Goal: Task Accomplishment & Management: Manage account settings

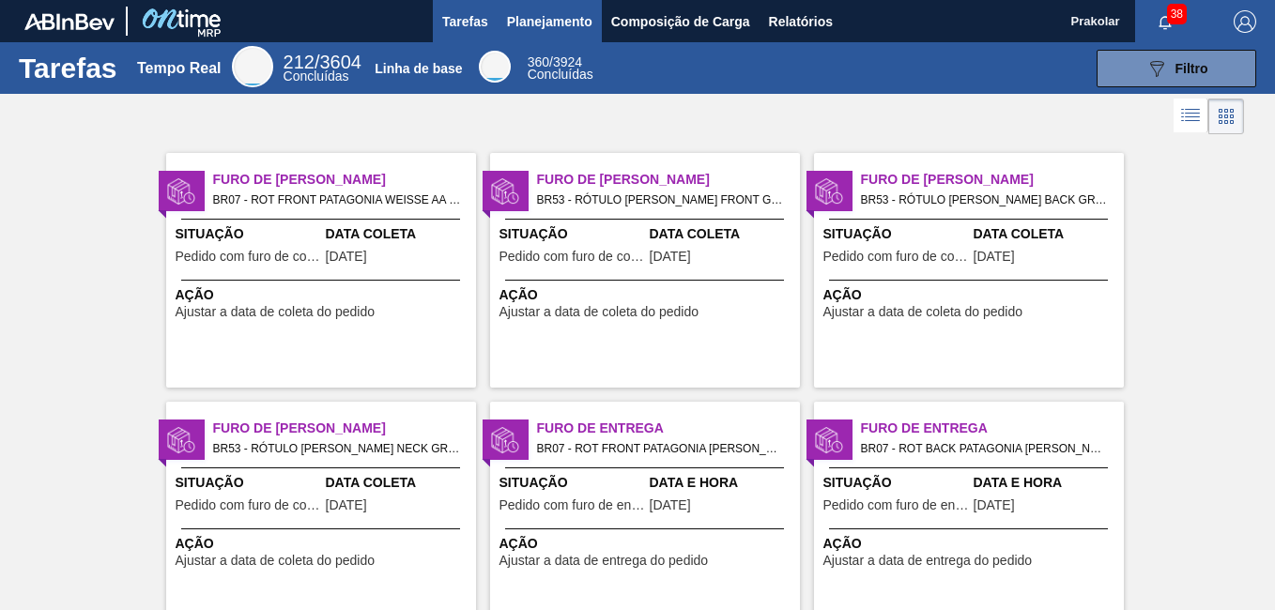
click at [575, 21] on span "Planejamento" at bounding box center [549, 21] width 85 height 23
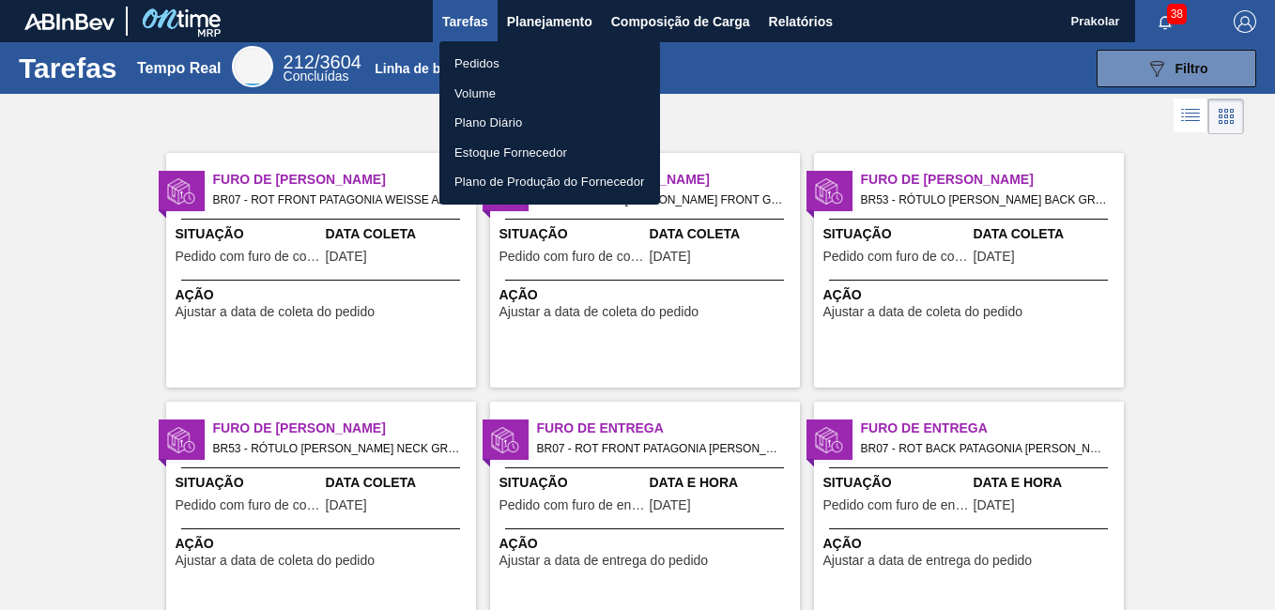
click at [503, 63] on li "Pedidos" at bounding box center [550, 64] width 221 height 30
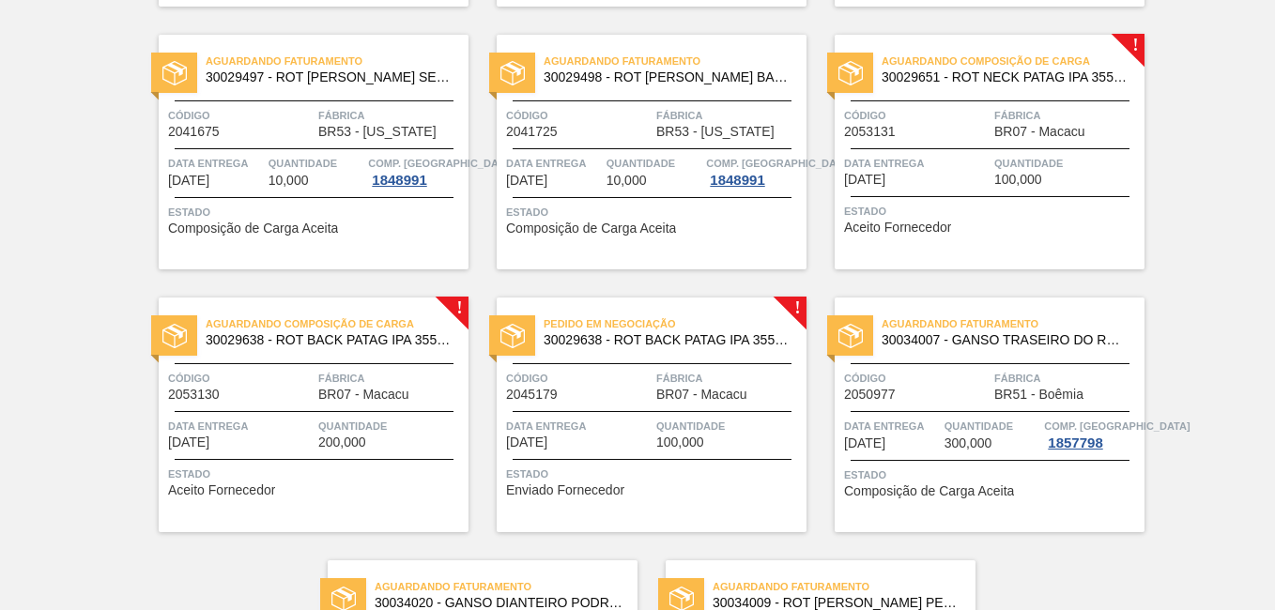
scroll to position [1409, 0]
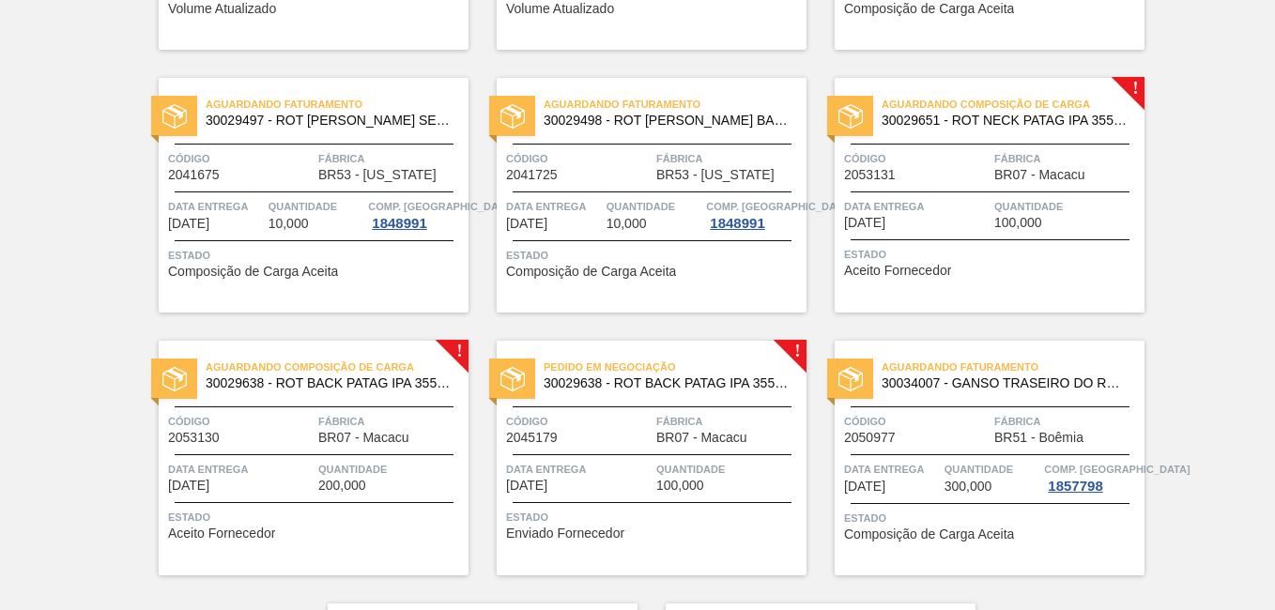
click at [731, 439] on span "BR07 - Macacu" at bounding box center [701, 438] width 90 height 14
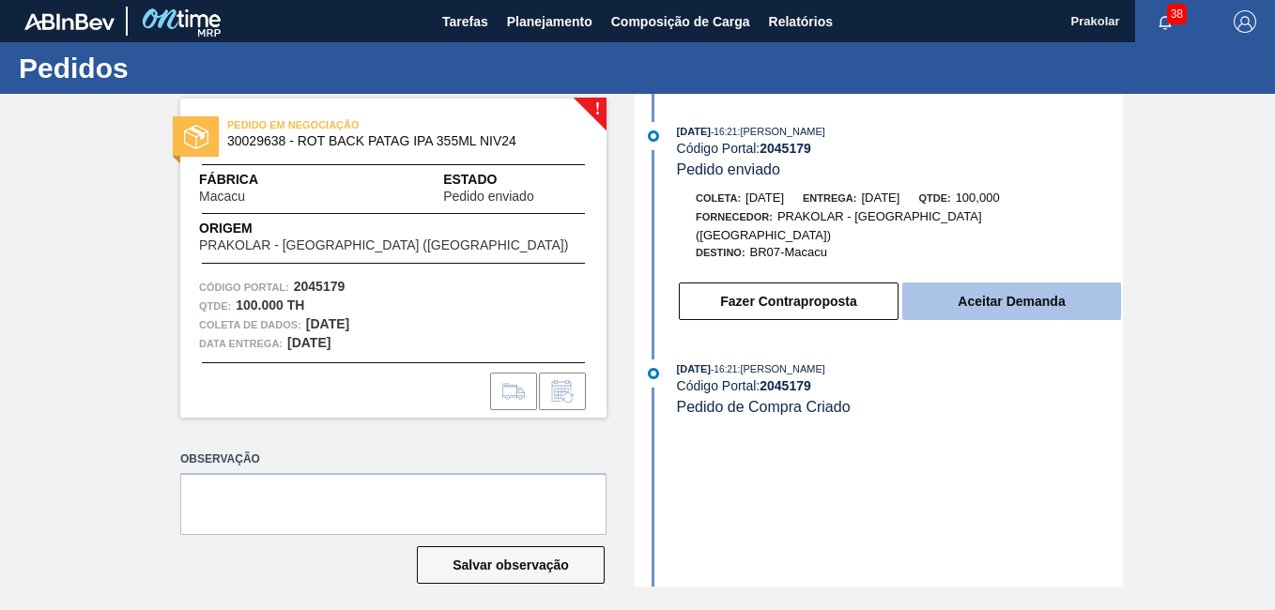
click at [1020, 289] on button "Aceitar Demanda" at bounding box center [1012, 302] width 219 height 38
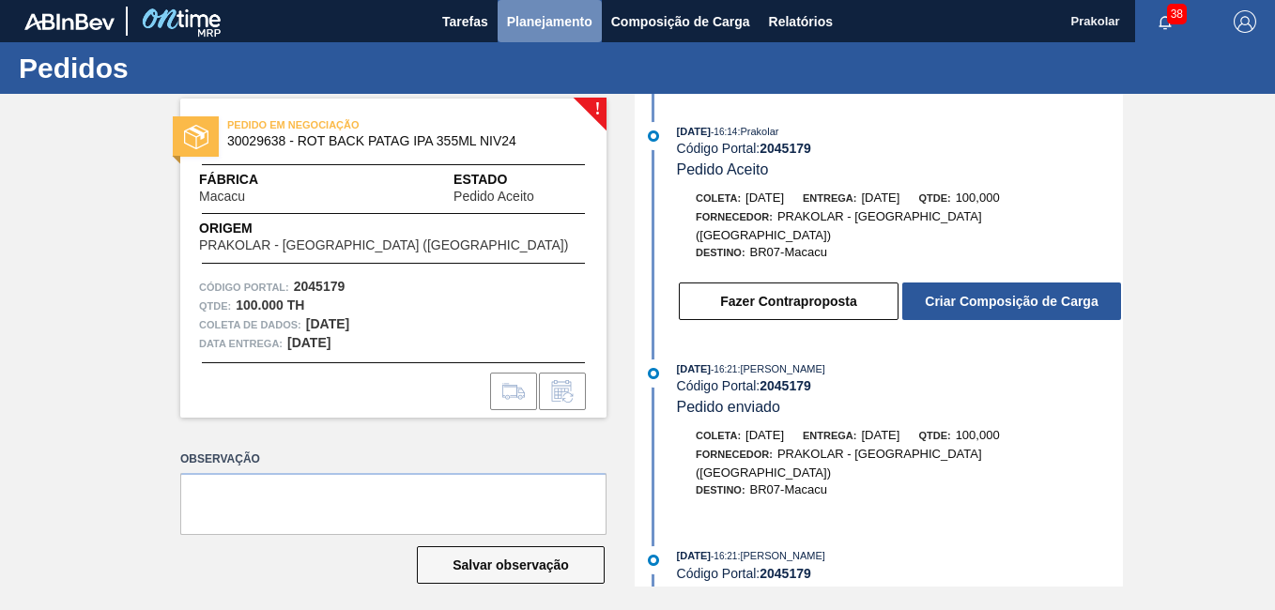
click at [569, 29] on span "Planejamento" at bounding box center [549, 21] width 85 height 23
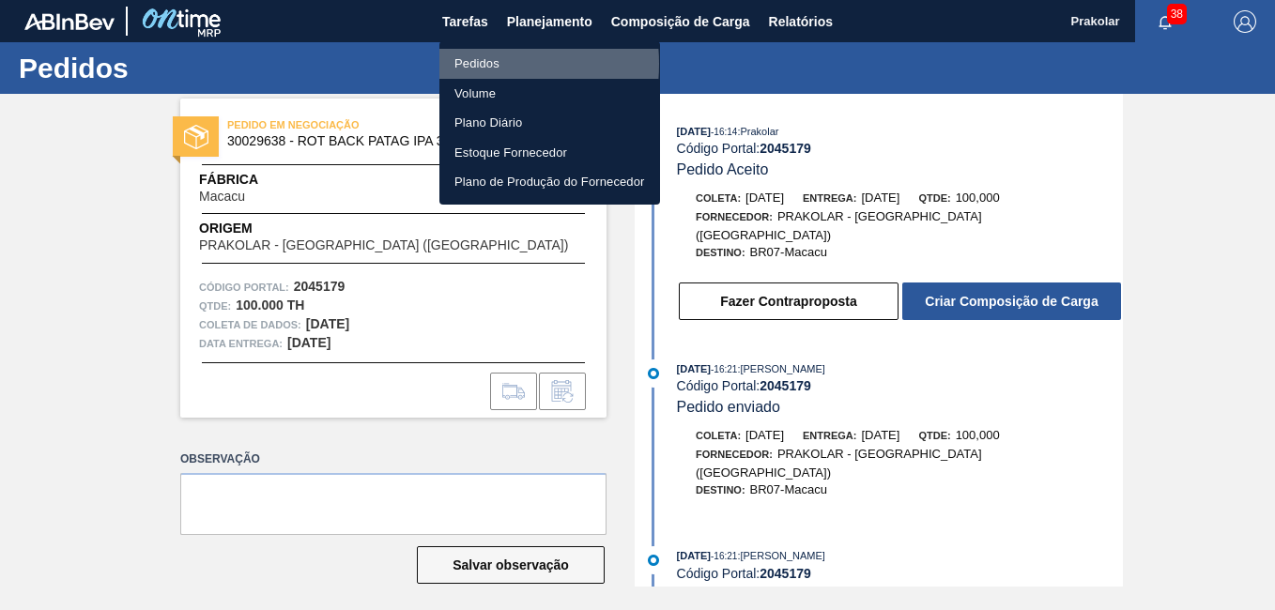
click at [471, 64] on li "Pedidos" at bounding box center [550, 64] width 221 height 30
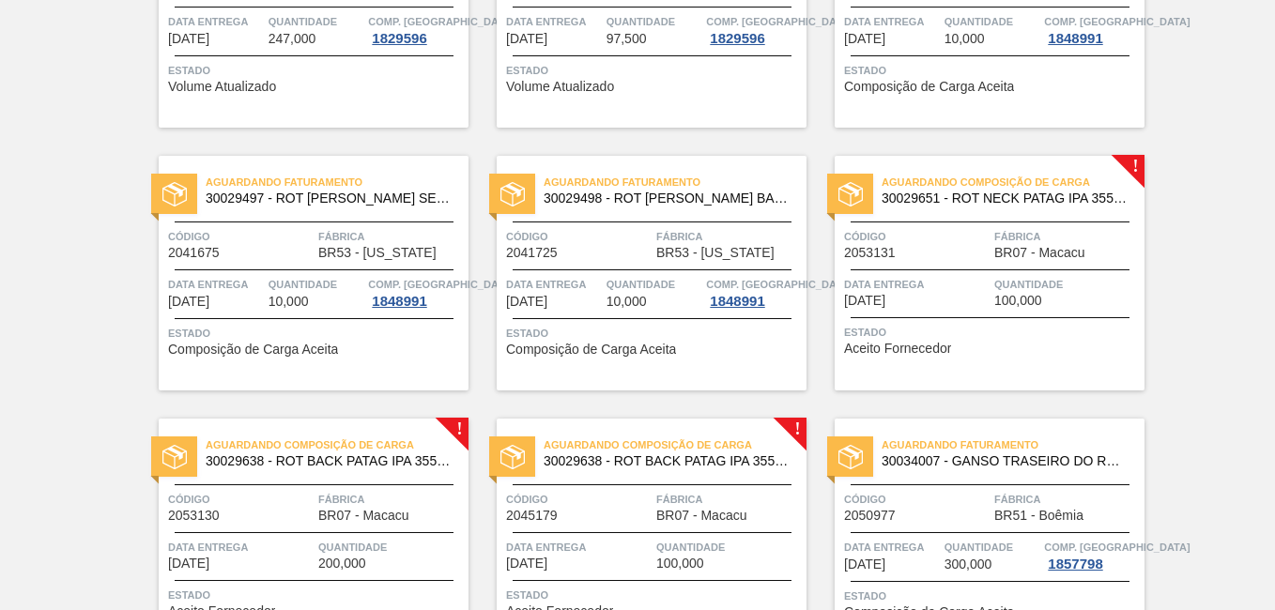
scroll to position [1425, 0]
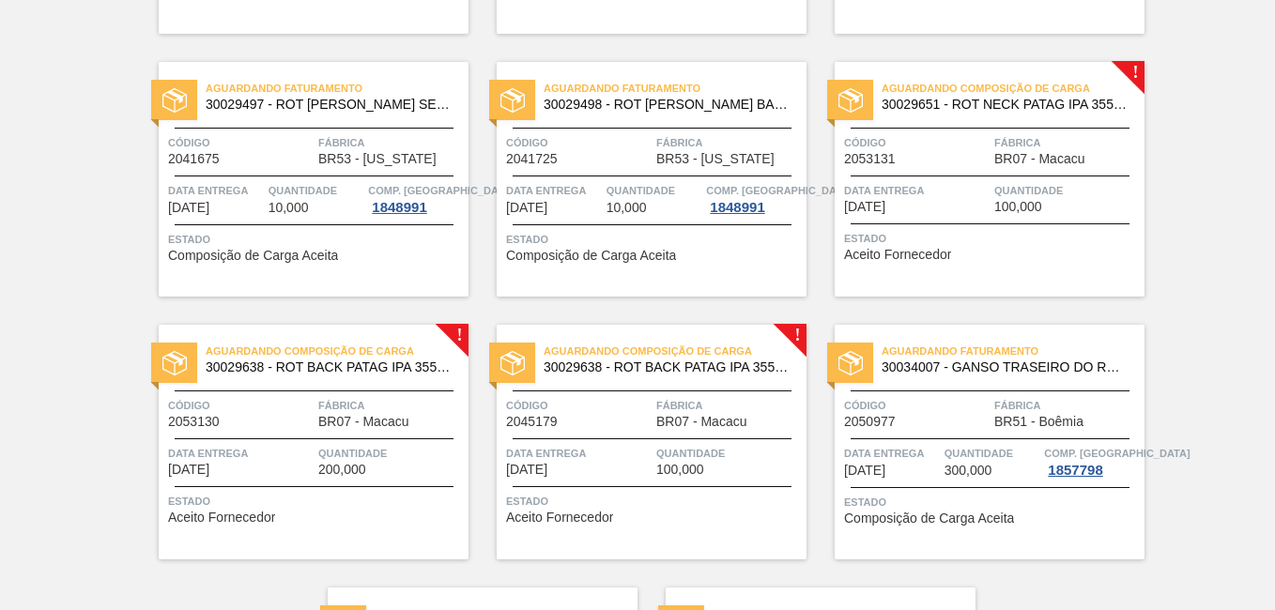
click at [1000, 179] on div "Aguardando Composição de Carga 30029651 - ROT NECK PATAG IPA 355 ML NIV24 Códig…" at bounding box center [990, 179] width 310 height 235
